Goal: Information Seeking & Learning: Learn about a topic

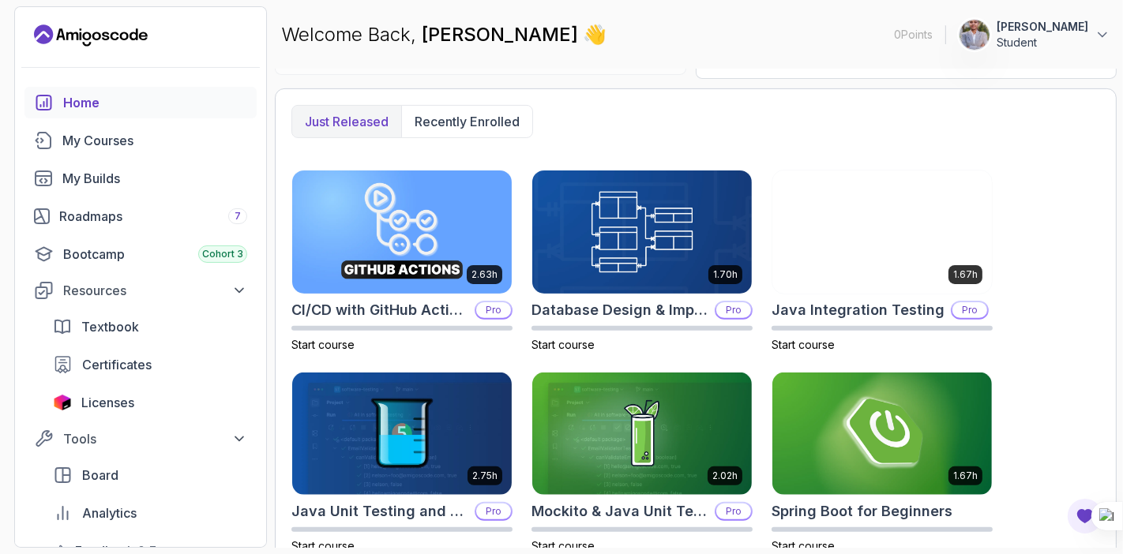
scroll to position [591, 0]
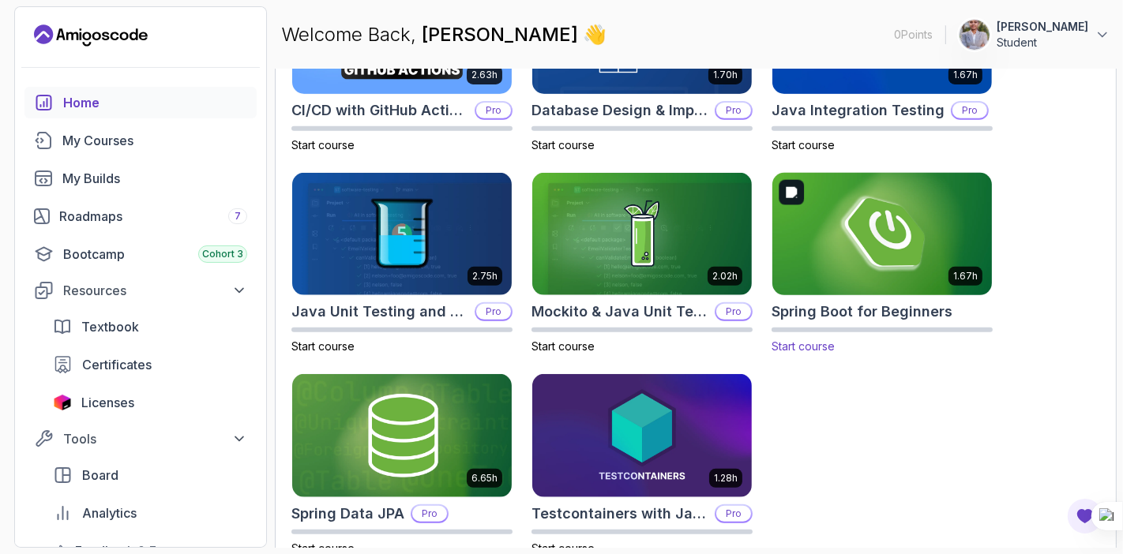
click at [869, 233] on img at bounding box center [882, 234] width 231 height 129
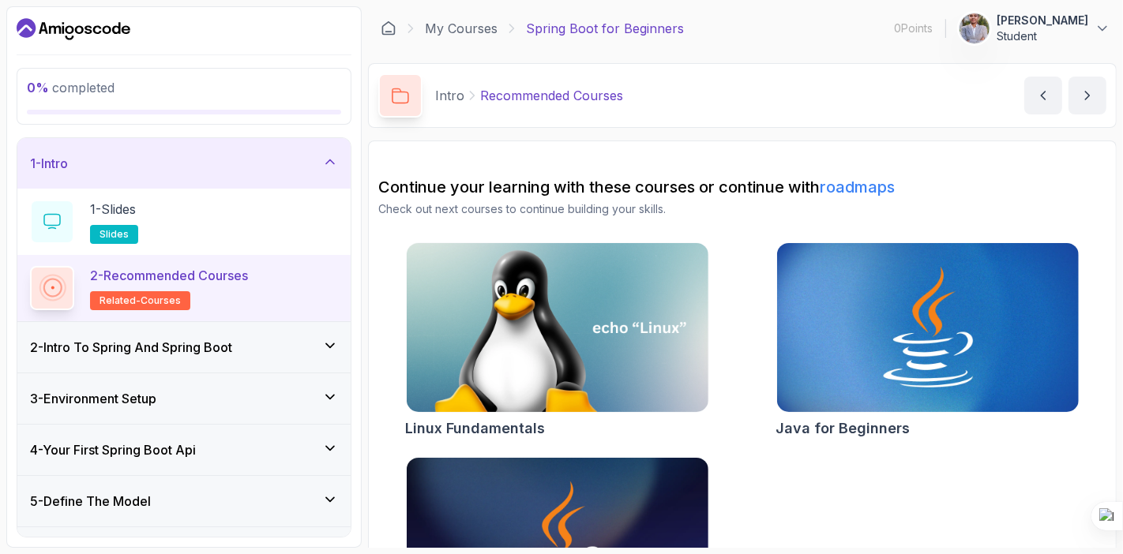
click at [516, 98] on p "Recommended Courses" at bounding box center [551, 95] width 143 height 19
click at [194, 223] on div "1 - Slides slides" at bounding box center [184, 222] width 308 height 44
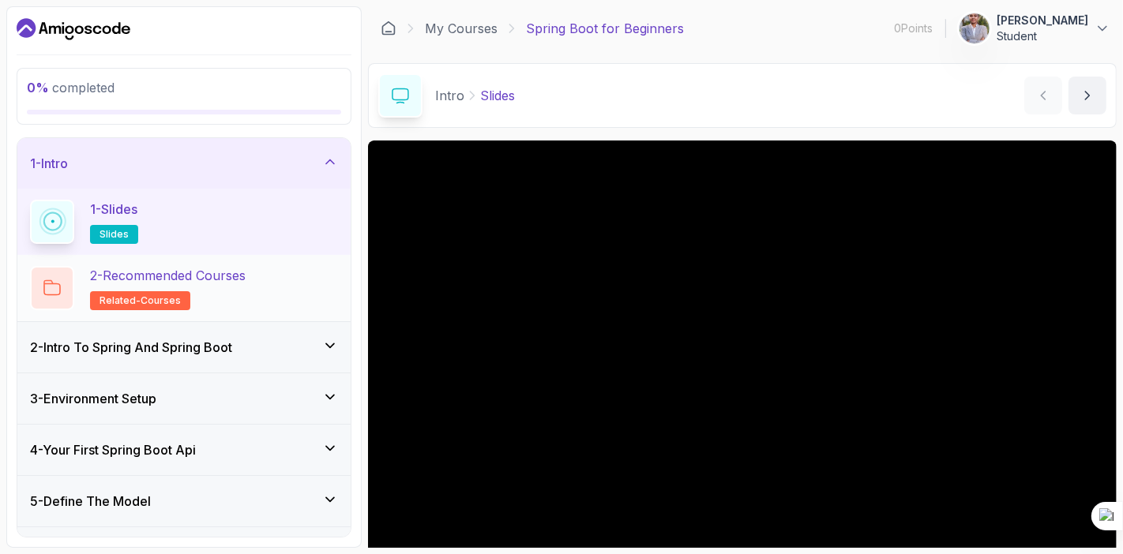
click at [230, 283] on p "2 - Recommended Courses" at bounding box center [168, 275] width 156 height 19
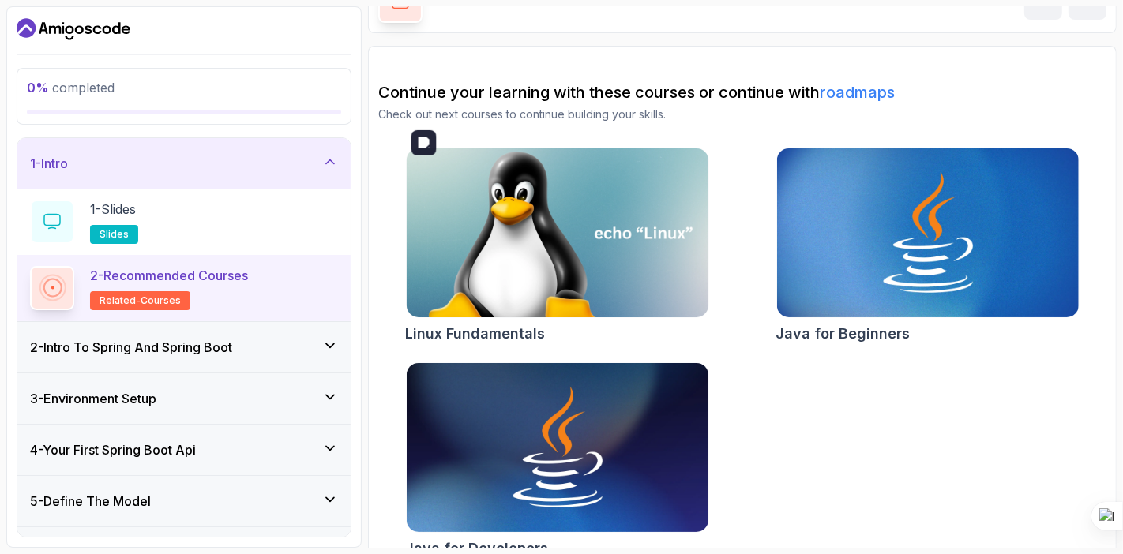
scroll to position [120, 0]
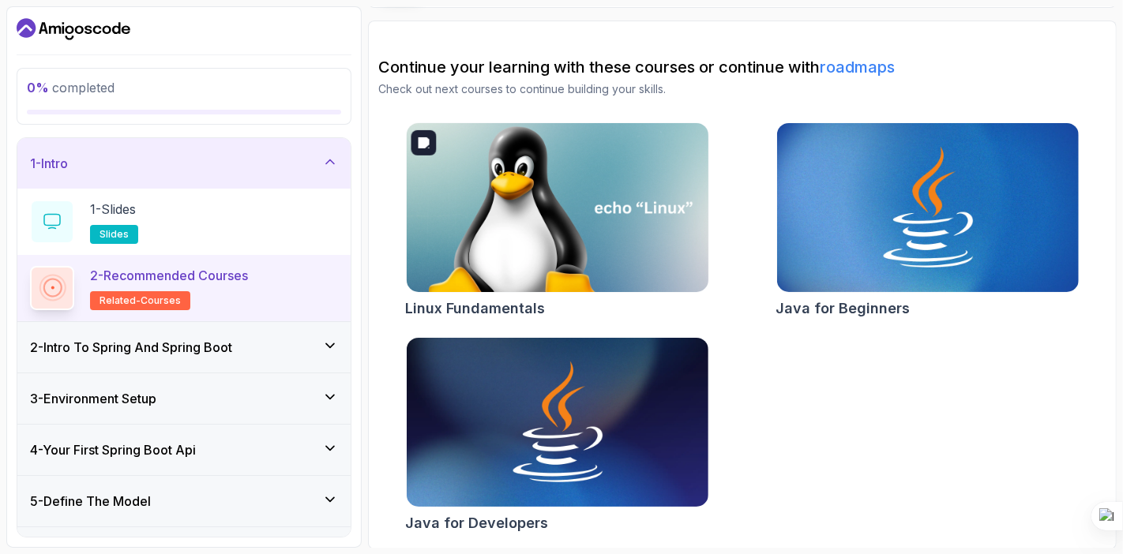
click at [486, 227] on img at bounding box center [557, 208] width 317 height 178
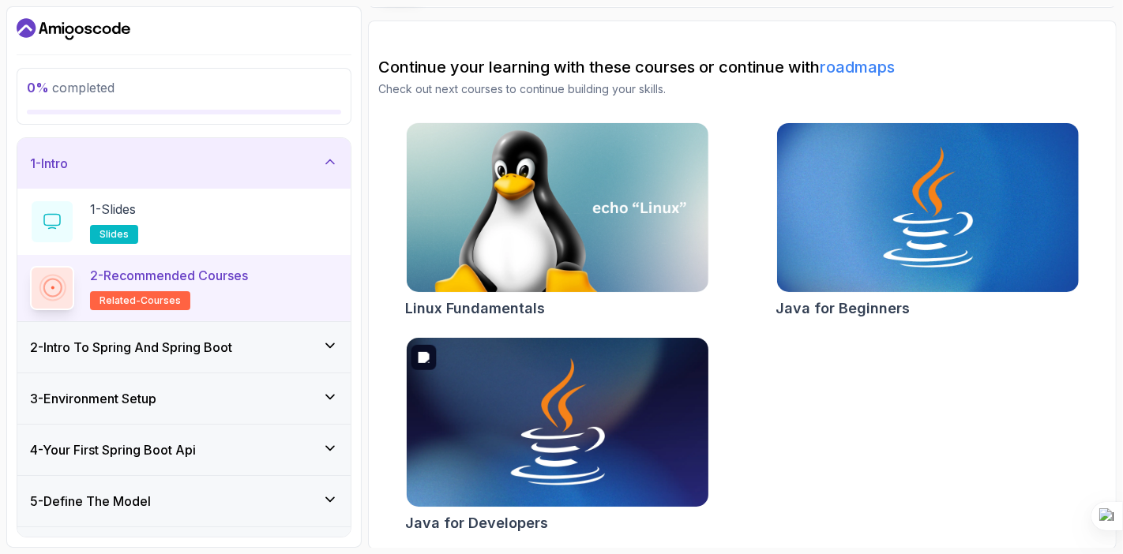
click at [644, 391] on img at bounding box center [557, 423] width 317 height 178
click at [841, 169] on img at bounding box center [927, 208] width 317 height 178
click at [268, 235] on div "1 - Slides slides" at bounding box center [184, 222] width 308 height 44
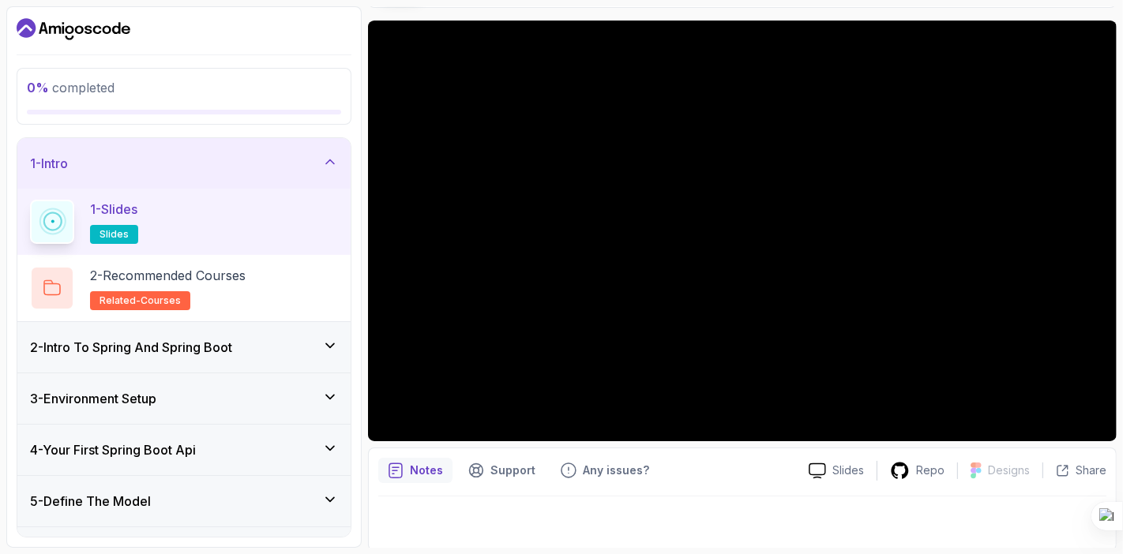
click at [284, 338] on div "2 - Intro To Spring And Spring Boot" at bounding box center [184, 347] width 308 height 19
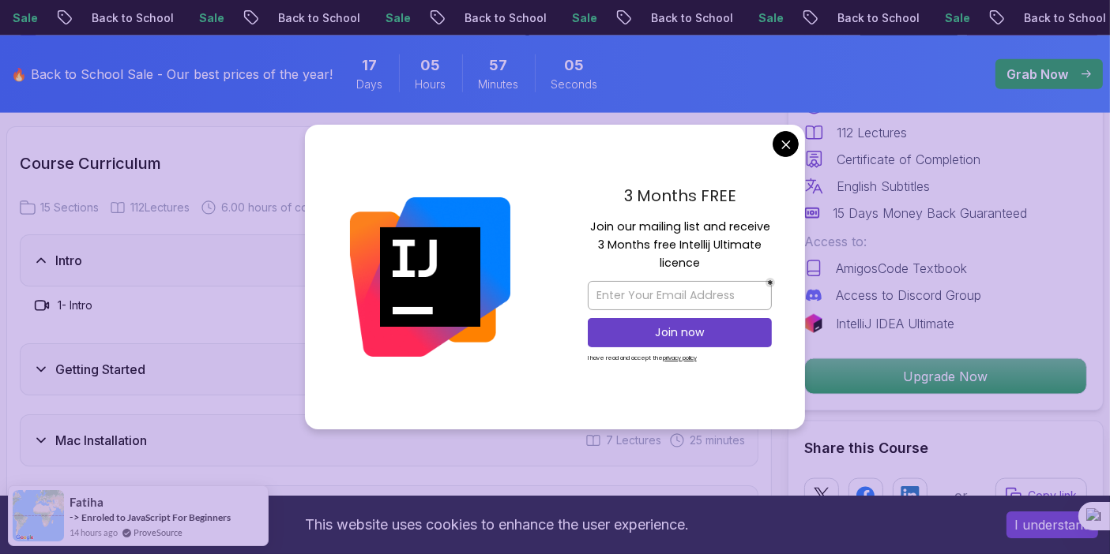
scroll to position [2093, 0]
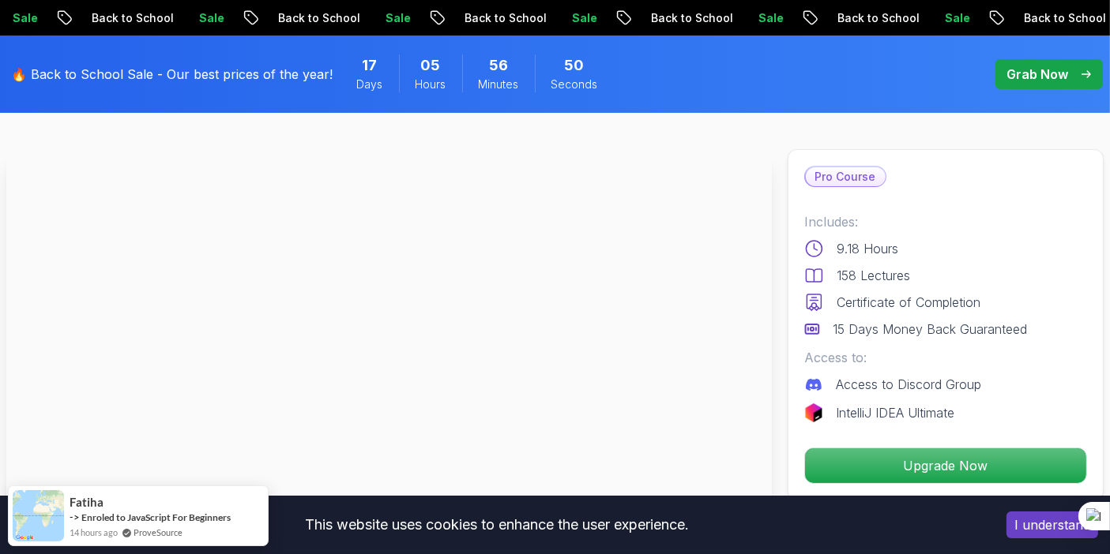
scroll to position [55, 0]
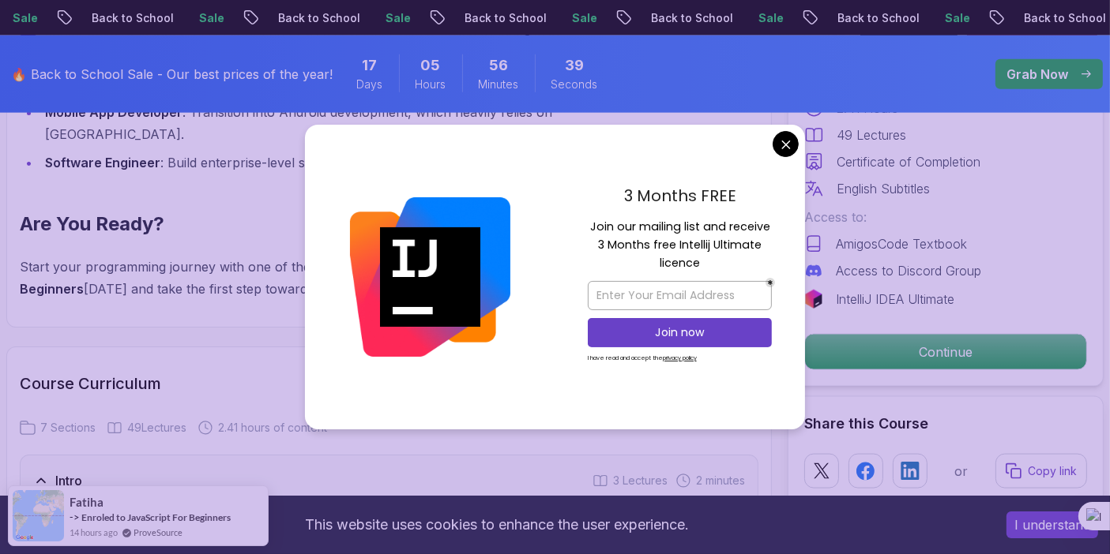
scroll to position [2075, 0]
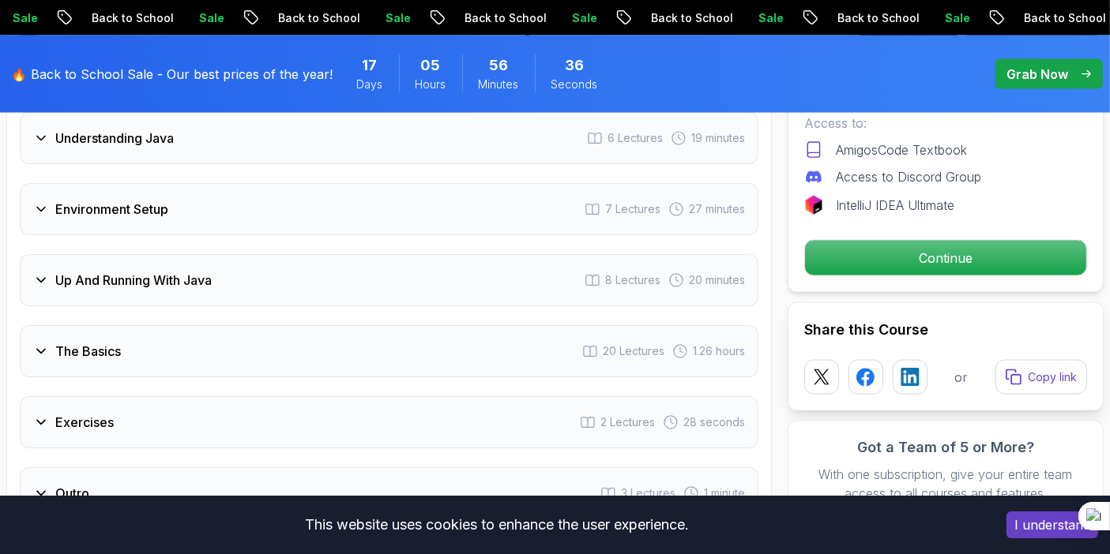
scroll to position [2601, 0]
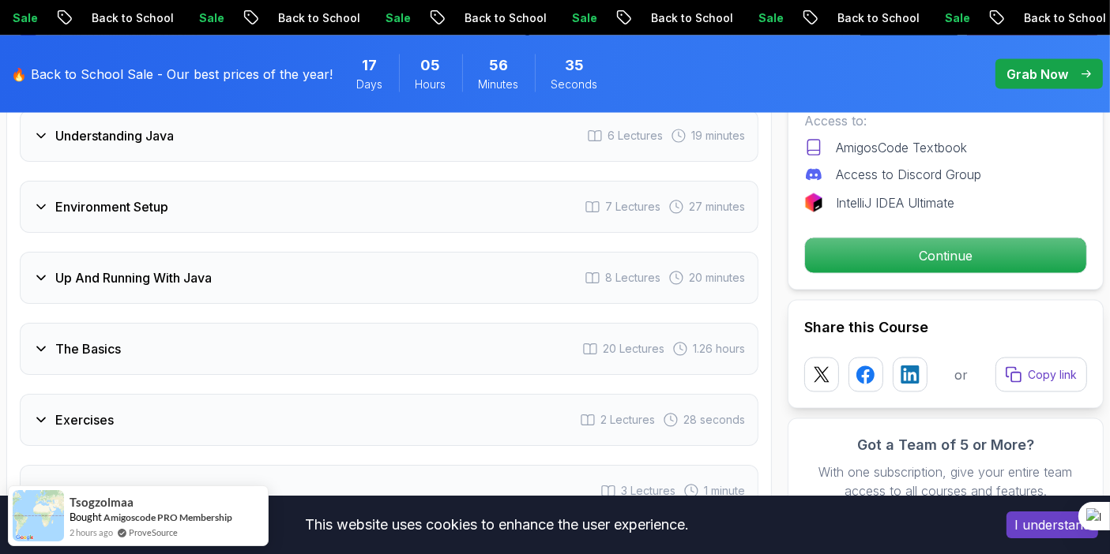
click at [632, 270] on span "8 Lectures" at bounding box center [632, 278] width 55 height 16
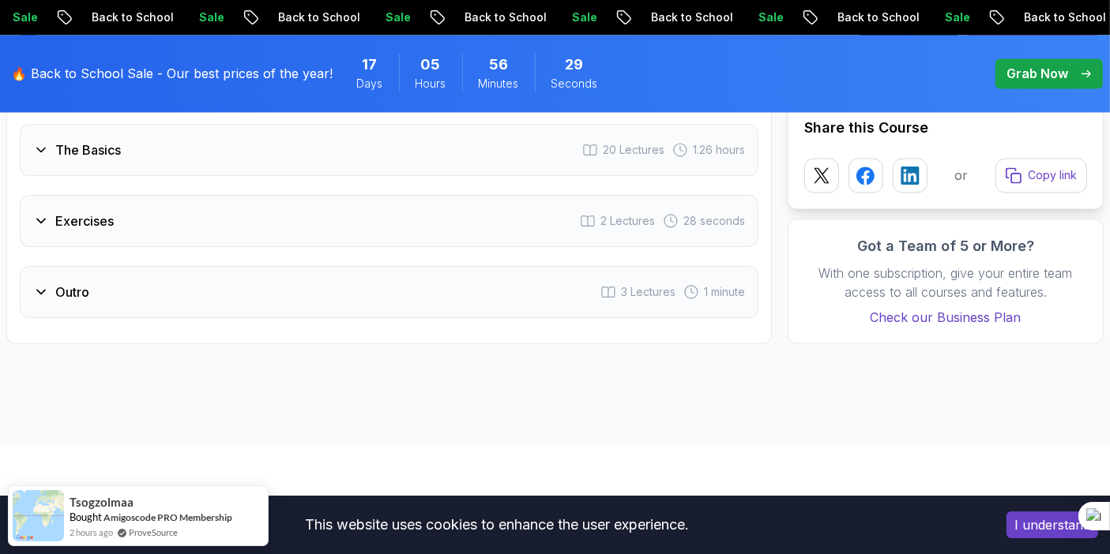
scroll to position [2991, 0]
